Goal: Register for event/course

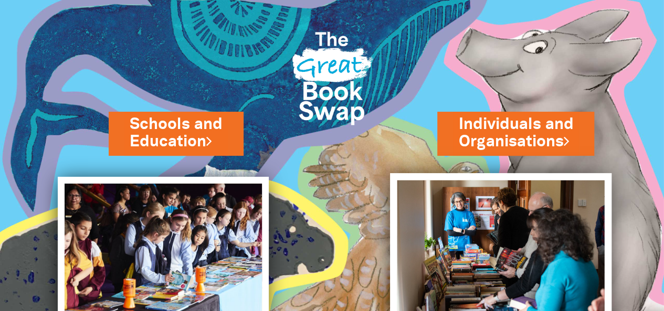
click at [513, 232] on img at bounding box center [501, 249] width 222 height 153
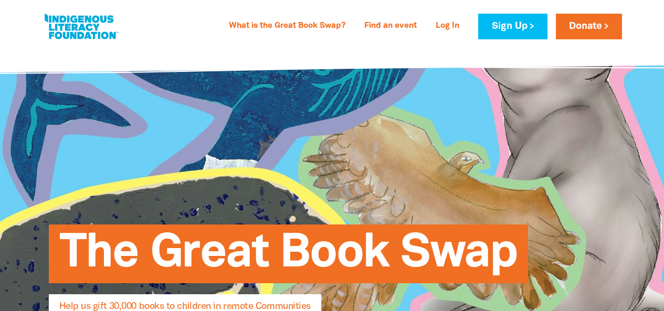
select select "AU"
click at [322, 26] on link "What is the Great Book Swap?" at bounding box center [287, 26] width 129 height 17
select select "AU"
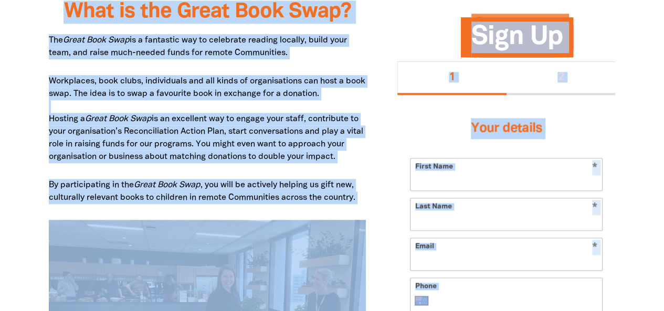
click at [620, 108] on div "Sign Up 1 2 Your details * First Name * Last Name * Email Phone International […" at bounding box center [506, 266] width 249 height 489
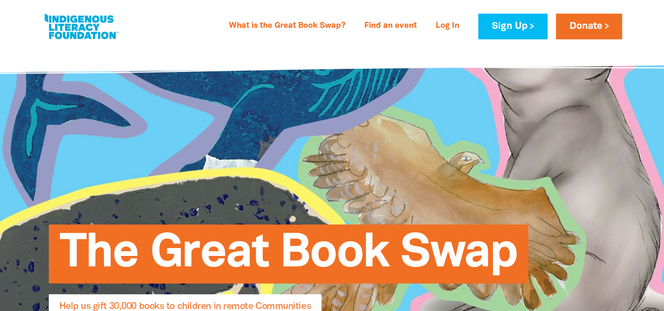
click at [78, 24] on link at bounding box center [81, 27] width 79 height 32
